Goal: Task Accomplishment & Management: Manage account settings

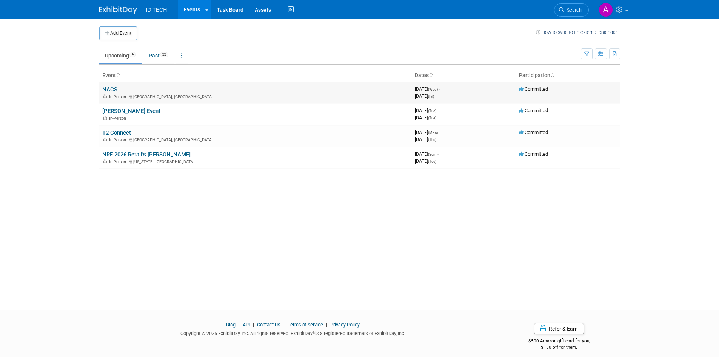
click at [107, 89] on link "NACS" at bounding box center [109, 89] width 15 height 7
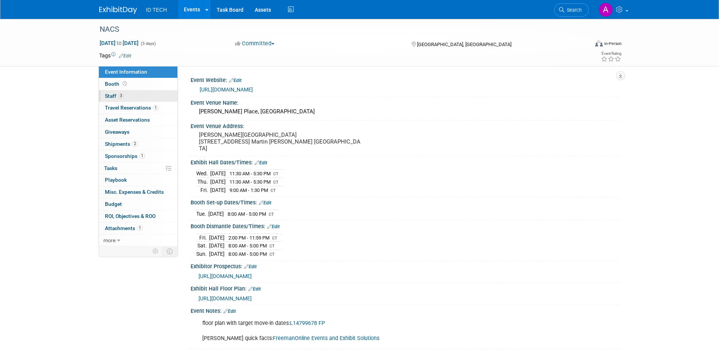
click at [112, 95] on span "Staff 3" at bounding box center [114, 96] width 19 height 6
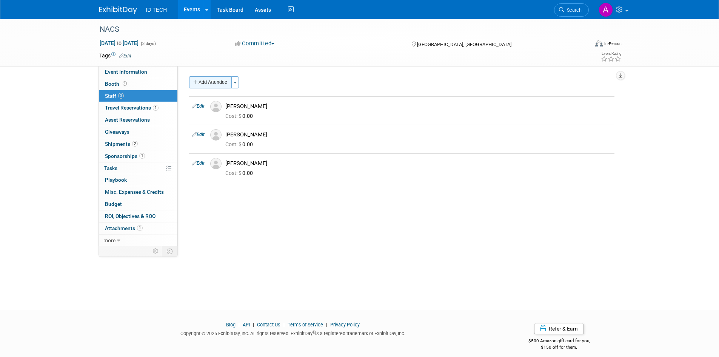
click at [211, 81] on button "Add Attendee" at bounding box center [210, 82] width 43 height 12
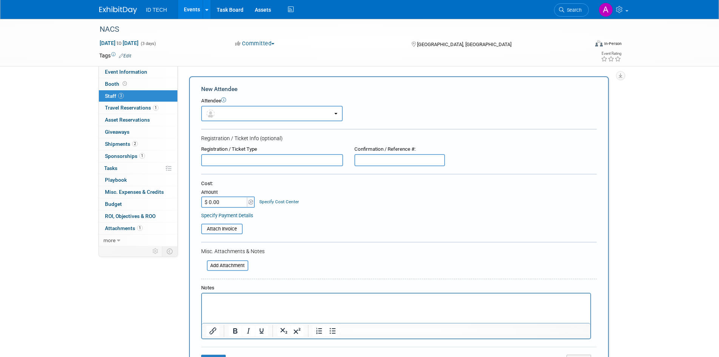
click at [250, 299] on p "Rich Text Area. Press ALT-0 for help." at bounding box center [396, 300] width 380 height 8
drag, startPoint x: 655, startPoint y: 126, endPoint x: 595, endPoint y: 256, distance: 143.2
click at [655, 126] on div "NACS Oct 15, 2025 to Oct 17, 2025 (3 days) Oct 15, 2025 to Oct 17, 2025 Committ…" at bounding box center [359, 257] width 719 height 477
click at [244, 303] on p "To enrich screen reader interactions, please activate Accessibility in Grammarl…" at bounding box center [396, 300] width 380 height 8
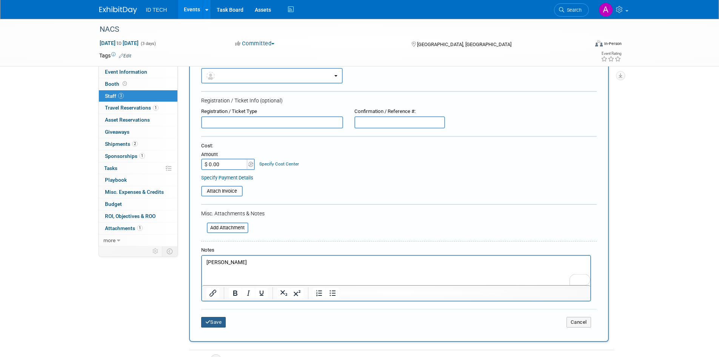
click at [214, 324] on button "Save" at bounding box center [213, 322] width 25 height 11
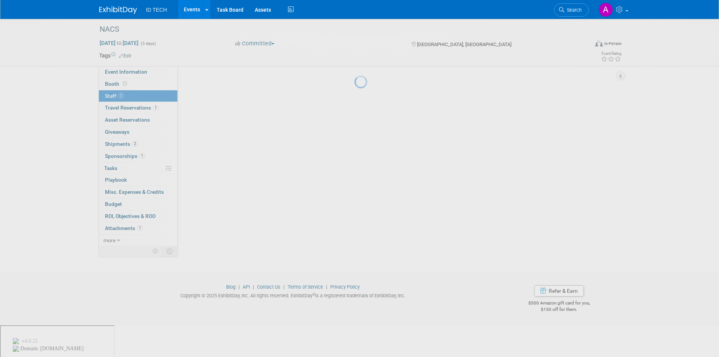
scroll to position [6, 0]
